Goal: Transaction & Acquisition: Book appointment/travel/reservation

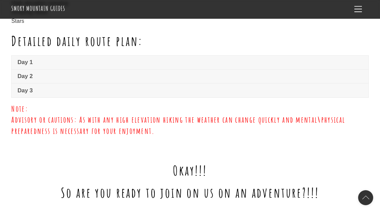
scroll to position [519, 0]
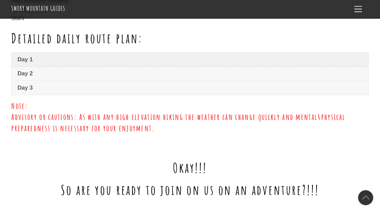
click at [169, 56] on span "Day 1" at bounding box center [189, 60] width 345 height 8
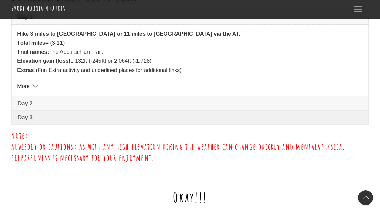
scroll to position [564, 0]
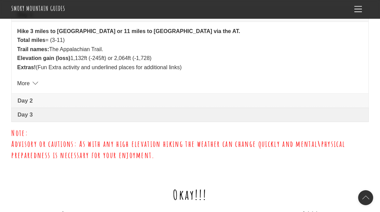
click at [201, 108] on link "Day 3" at bounding box center [190, 115] width 356 height 14
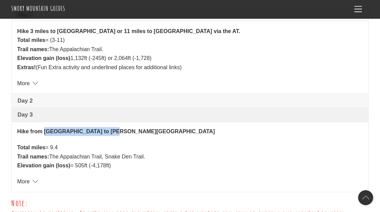
drag, startPoint x: 44, startPoint y: 123, endPoint x: 107, endPoint y: 120, distance: 62.5
click at [107, 129] on strong "Hike from Tri-Corner Knob shelter to Cosby campground" at bounding box center [115, 132] width 197 height 6
copy strong "Tri-Corner Knob shelter"
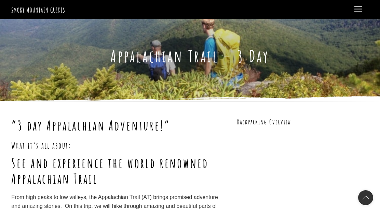
scroll to position [0, 0]
click at [358, 10] on span "Menu" at bounding box center [358, 9] width 8 height 6
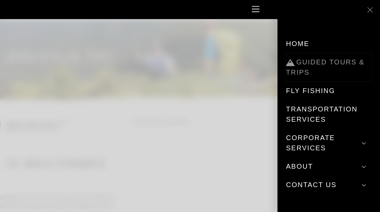
click at [317, 66] on link "Guided Tours & Trips" at bounding box center [328, 67] width 85 height 29
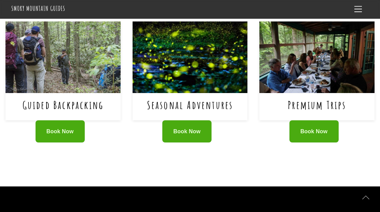
scroll to position [478, 0]
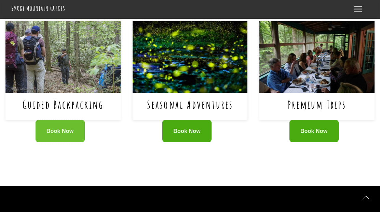
click at [51, 120] on link "Book Now" at bounding box center [60, 131] width 49 height 22
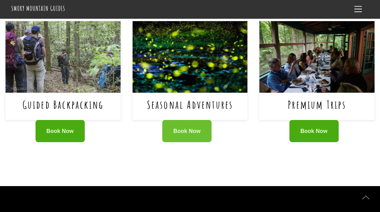
click at [181, 128] on span "Book Now" at bounding box center [186, 131] width 27 height 7
